Goal: Transaction & Acquisition: Purchase product/service

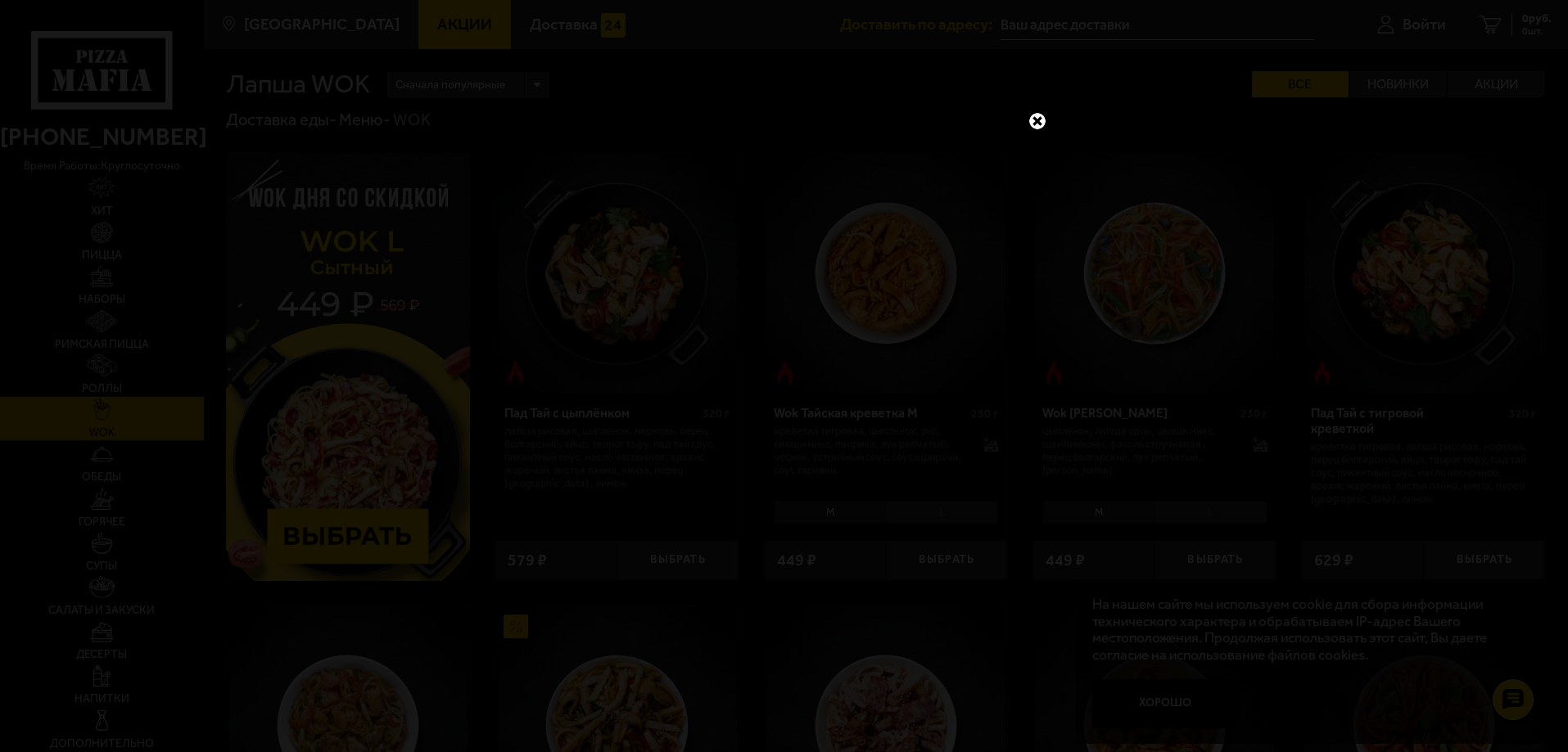
click at [1037, 124] on link at bounding box center [1037, 121] width 21 height 21
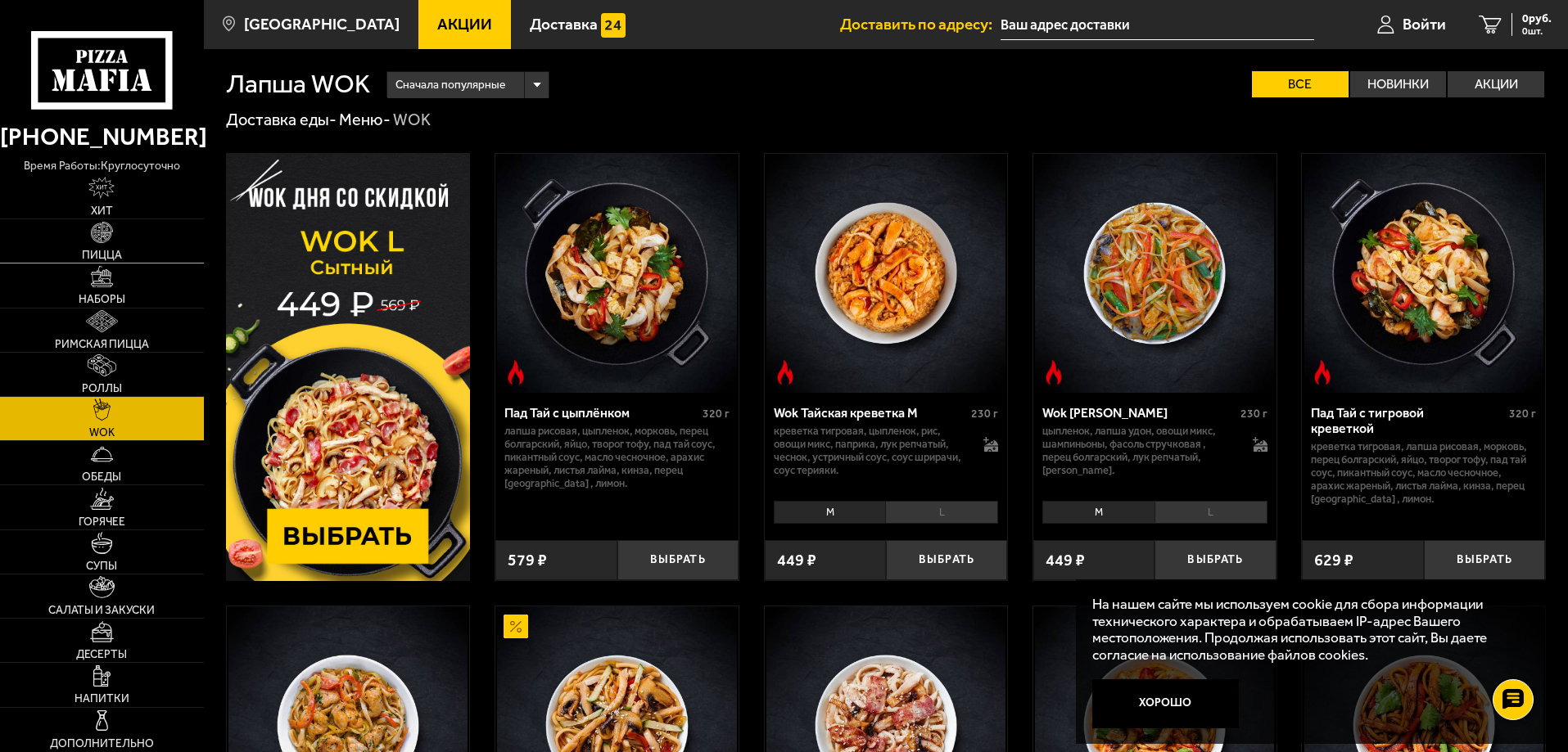
click at [127, 244] on link "Пицца" at bounding box center [102, 242] width 204 height 44
